Goal: Navigation & Orientation: Find specific page/section

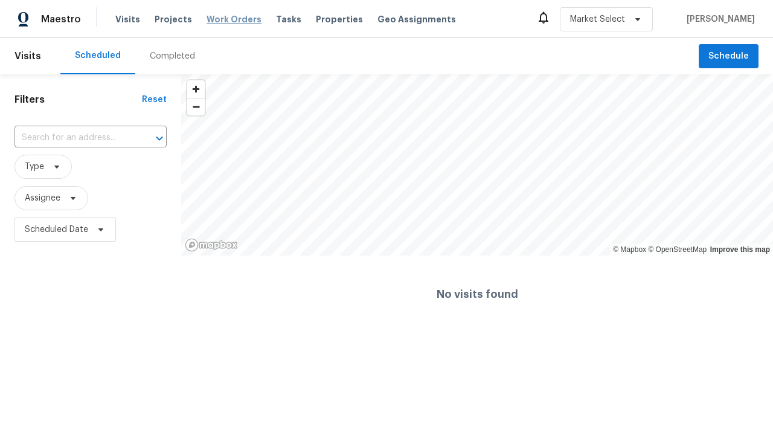
click at [223, 19] on span "Work Orders" at bounding box center [234, 19] width 55 height 12
